Goal: Use online tool/utility: Use online tool/utility

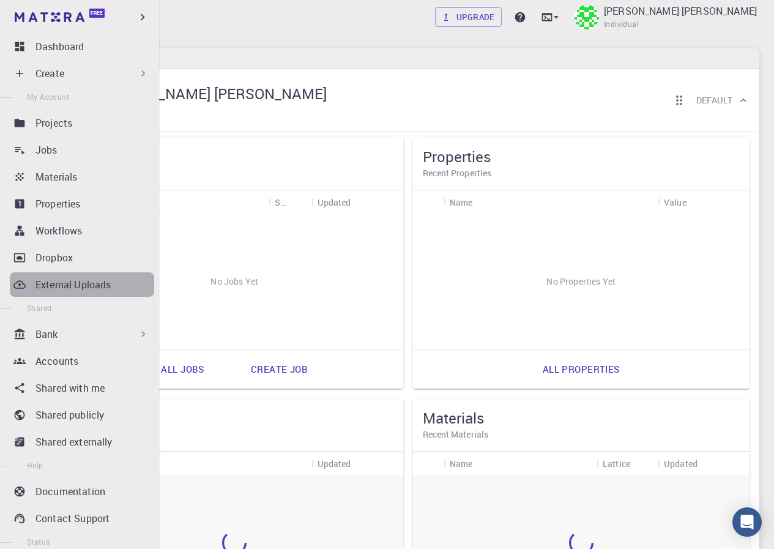
click at [96, 285] on p "External Uploads" at bounding box center [73, 284] width 75 height 15
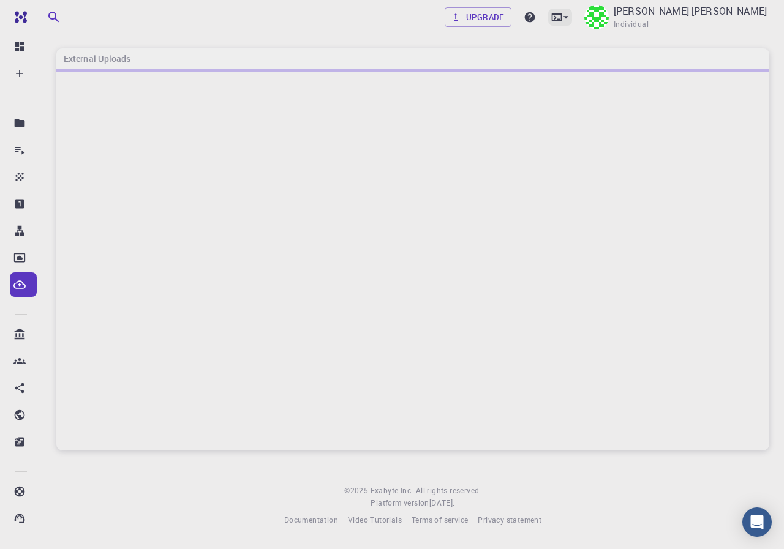
click at [569, 17] on icon at bounding box center [566, 17] width 12 height 12
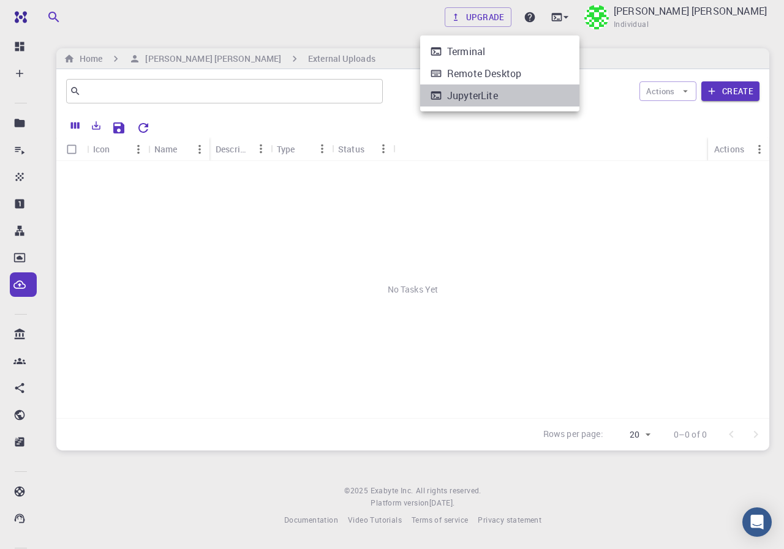
click at [493, 96] on div "JupyterLite" at bounding box center [472, 95] width 51 height 15
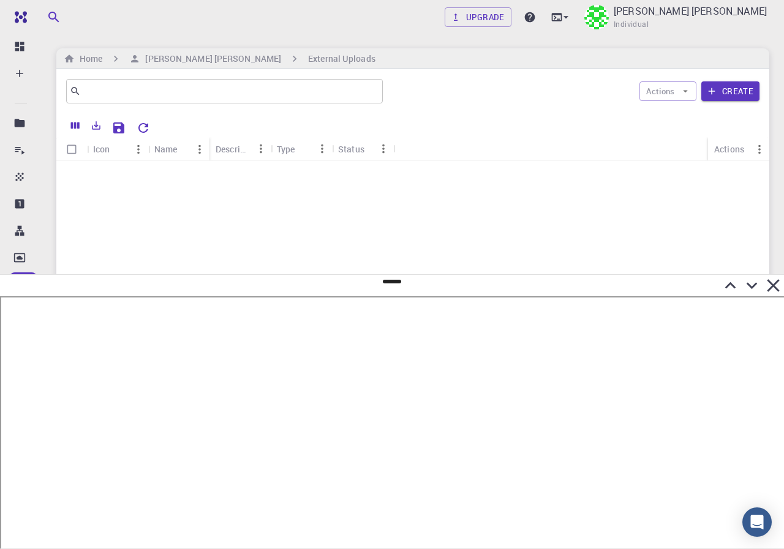
click at [450, 257] on div "No Tasks Yet" at bounding box center [412, 289] width 713 height 257
click at [771, 285] on icon at bounding box center [772, 285] width 12 height 12
